Goal: Find contact information: Find contact information

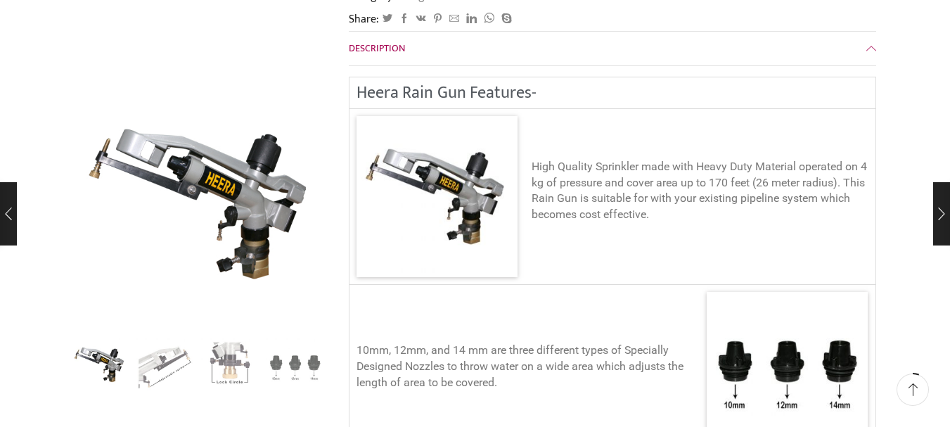
scroll to position [422, 0]
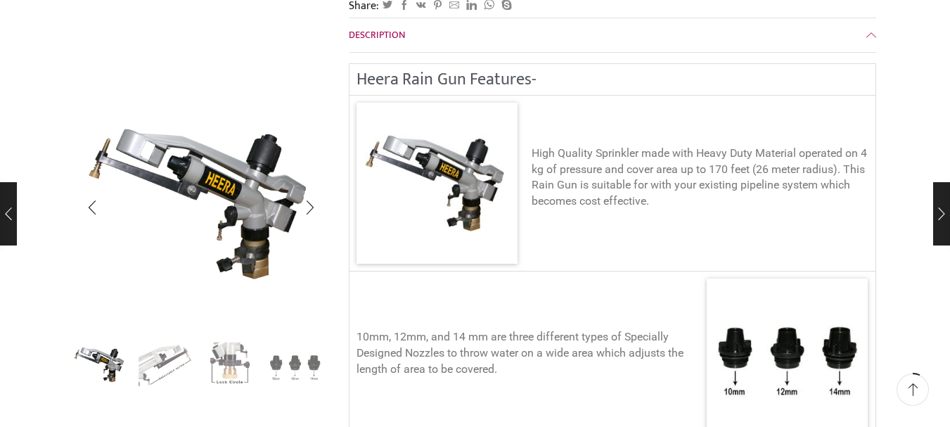
click at [167, 367] on img "2 / 4" at bounding box center [165, 365] width 58 height 58
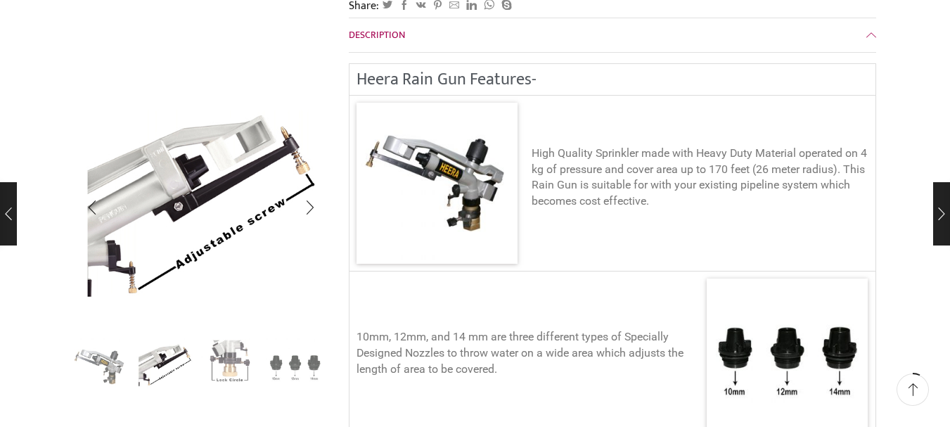
click at [215, 365] on img "3 / 4" at bounding box center [230, 365] width 58 height 58
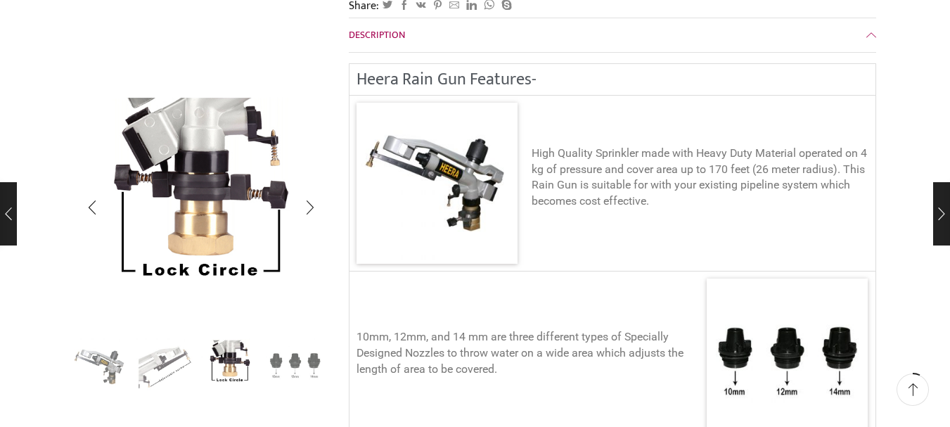
click at [267, 368] on img "4 / 4" at bounding box center [295, 365] width 58 height 58
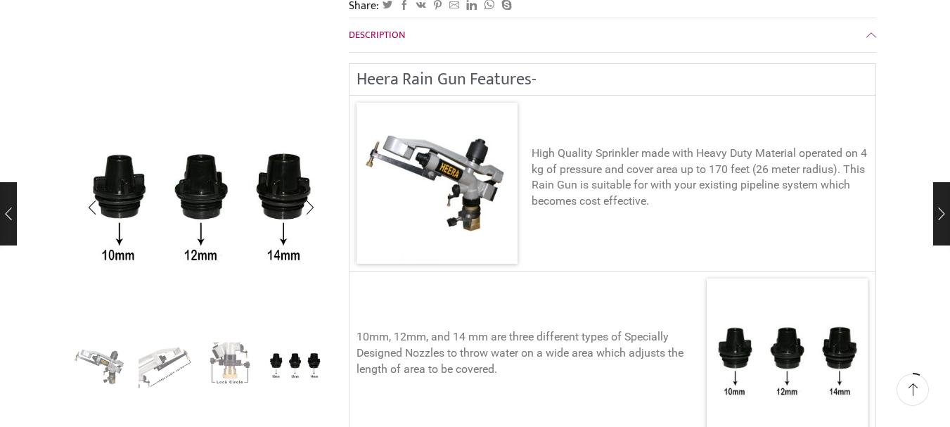
click at [318, 368] on img "4 / 4" at bounding box center [295, 365] width 58 height 58
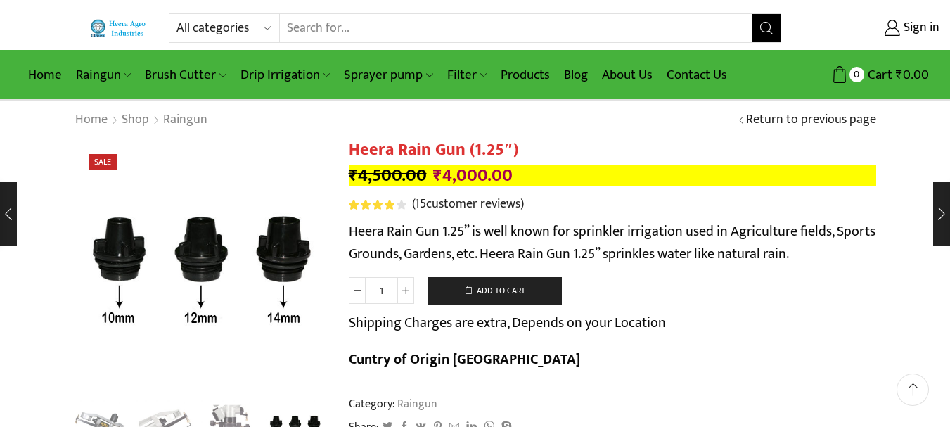
scroll to position [0, 0]
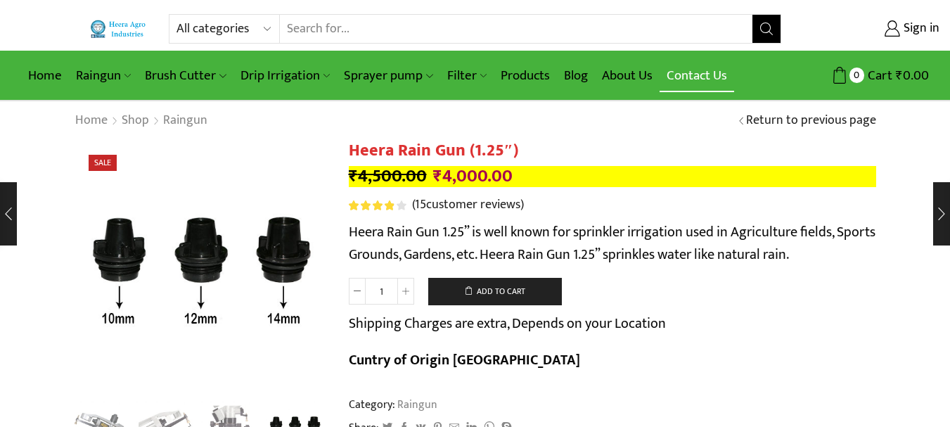
click at [693, 75] on link "Contact Us" at bounding box center [697, 75] width 75 height 33
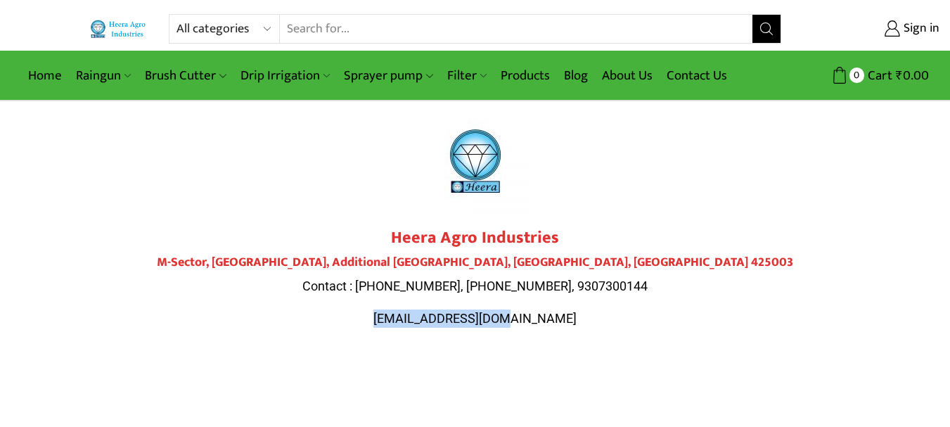
drag, startPoint x: 562, startPoint y: 231, endPoint x: 386, endPoint y: 226, distance: 176.7
click at [386, 310] on p "[EMAIL_ADDRESS][DOMAIN_NAME]" at bounding box center [476, 319] width 788 height 18
click at [536, 311] on span "[EMAIL_ADDRESS][DOMAIN_NAME]" at bounding box center [475, 318] width 203 height 15
drag, startPoint x: 534, startPoint y: 229, endPoint x: 505, endPoint y: 229, distance: 28.9
click at [505, 229] on div "Heera Agro Industries M-Sector, [GEOGRAPHIC_DATA] Contact : [PHONE_NUMBER], [PH…" at bounding box center [476, 277] width 788 height 99
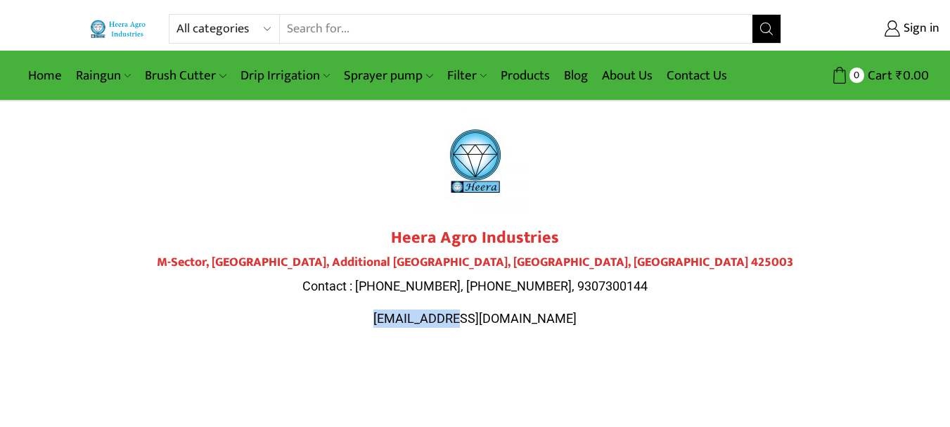
drag, startPoint x: 414, startPoint y: 316, endPoint x: 538, endPoint y: 316, distance: 123.8
click at [508, 318] on span "[EMAIL_ADDRESS][DOMAIN_NAME]" at bounding box center [475, 318] width 203 height 15
drag, startPoint x: 542, startPoint y: 318, endPoint x: 429, endPoint y: 315, distance: 112.6
click at [434, 317] on p "[EMAIL_ADDRESS][DOMAIN_NAME]" at bounding box center [476, 319] width 788 height 18
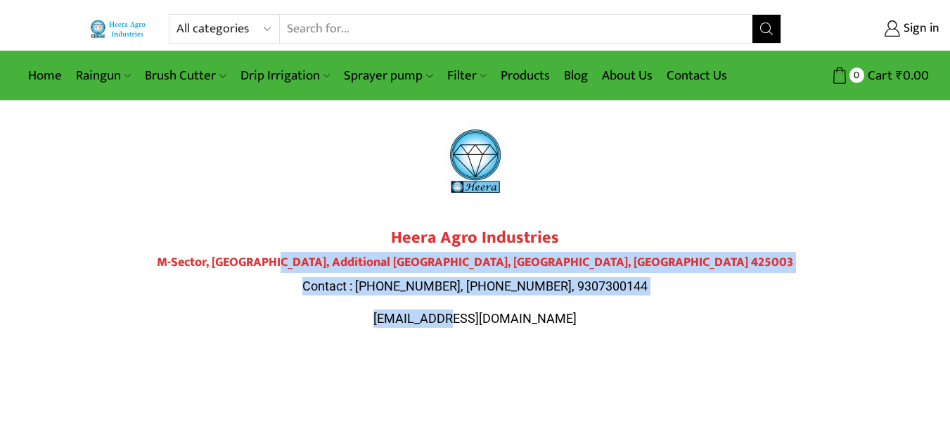
drag, startPoint x: 407, startPoint y: 266, endPoint x: 488, endPoint y: 311, distance: 92.0
click at [488, 311] on div "Heera Agro Industries M-Sector, [GEOGRAPHIC_DATA] Contact : [PHONE_NUMBER], [PH…" at bounding box center [476, 277] width 788 height 99
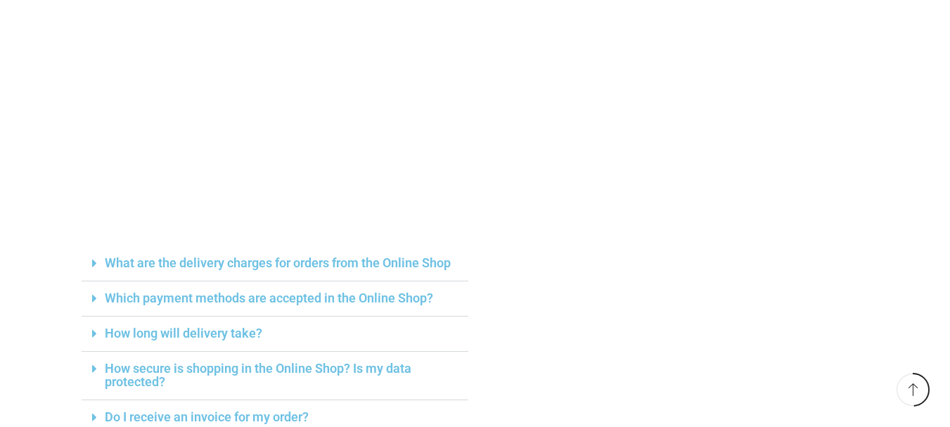
scroll to position [141, 0]
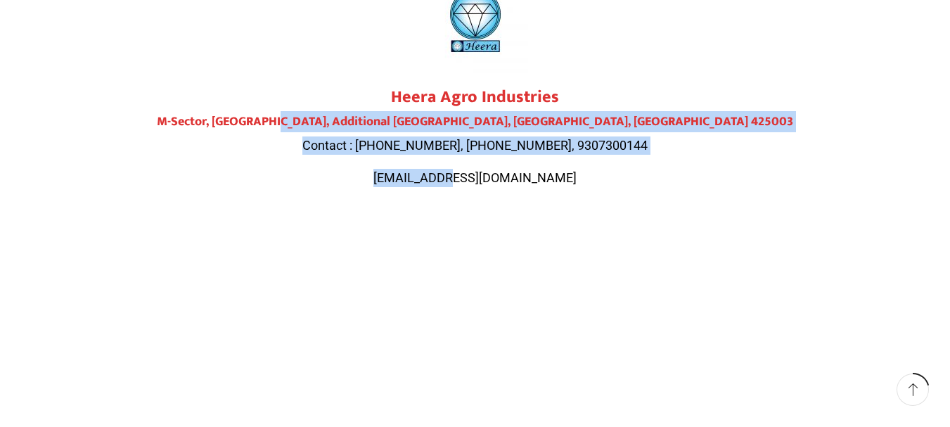
click at [418, 179] on span "[EMAIL_ADDRESS][DOMAIN_NAME]" at bounding box center [475, 177] width 203 height 15
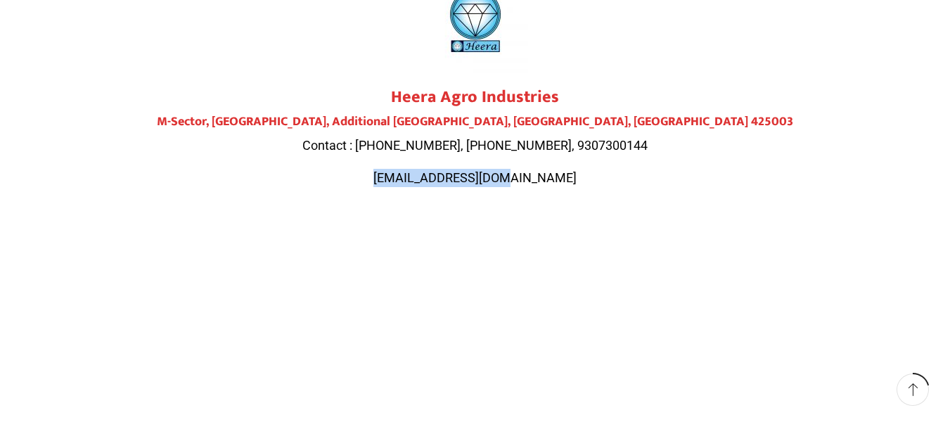
drag, startPoint x: 411, startPoint y: 174, endPoint x: 535, endPoint y: 179, distance: 124.6
click at [535, 179] on span "[EMAIL_ADDRESS][DOMAIN_NAME]" at bounding box center [475, 177] width 203 height 15
